Goal: Complete application form

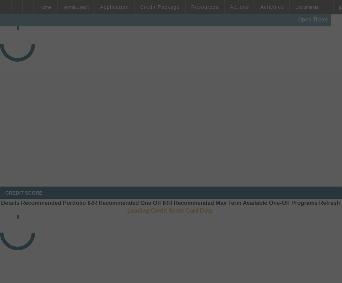
select select "3"
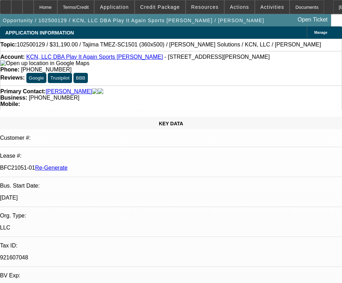
select select "0"
select select "2"
select select "0"
select select "6"
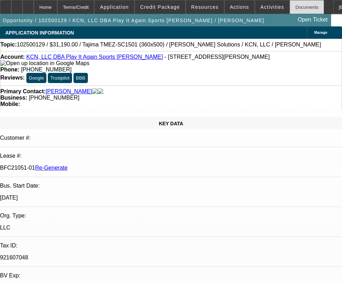
click at [297, 10] on div "Documents" at bounding box center [307, 7] width 34 height 14
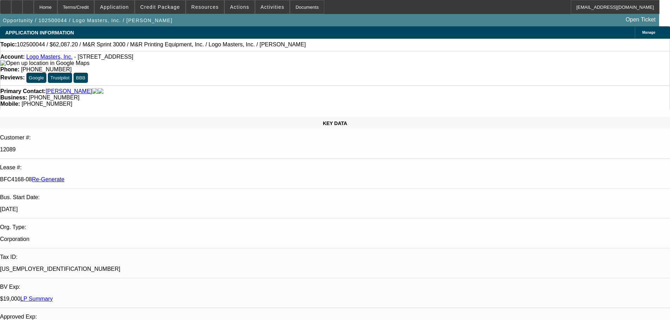
select select "3"
select select "0"
select select "0.1"
select select "4"
